Goal: Navigation & Orientation: Find specific page/section

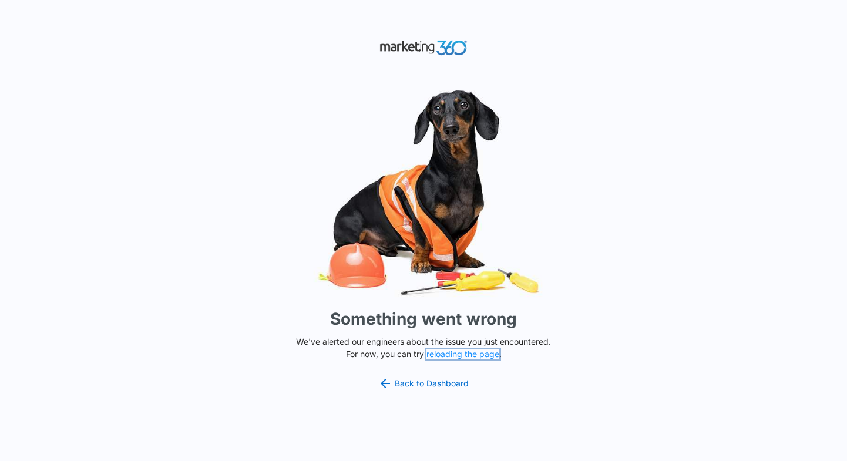
click at [458, 355] on button "reloading the page" at bounding box center [463, 354] width 73 height 9
click at [425, 385] on link "Back to Dashboard" at bounding box center [423, 384] width 90 height 14
